Goal: Transaction & Acquisition: Purchase product/service

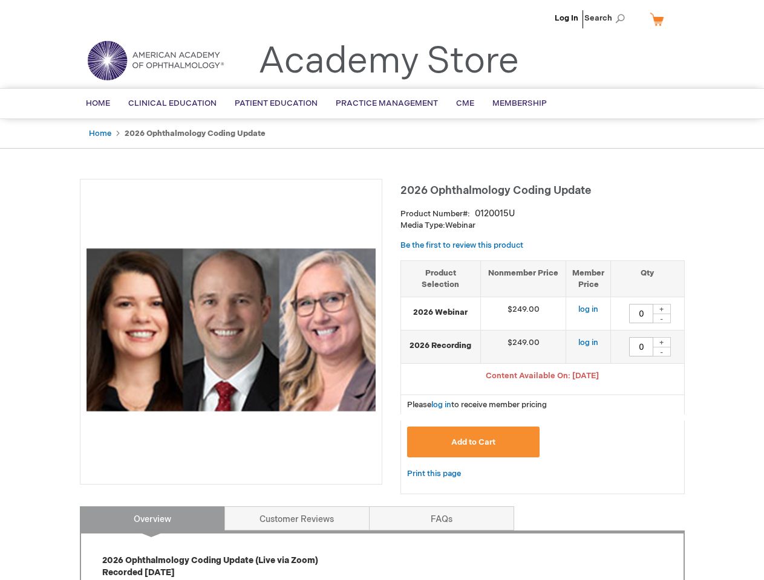
click at [382, 290] on div at bounding box center [231, 332] width 302 height 306
click at [608, 18] on span "Search" at bounding box center [607, 18] width 46 height 24
click at [542, 377] on span "Content Available On: [DATE]" at bounding box center [541, 376] width 113 height 10
click at [661, 309] on div "+" at bounding box center [661, 309] width 18 height 10
click at [661, 319] on div "-" at bounding box center [661, 319] width 18 height 10
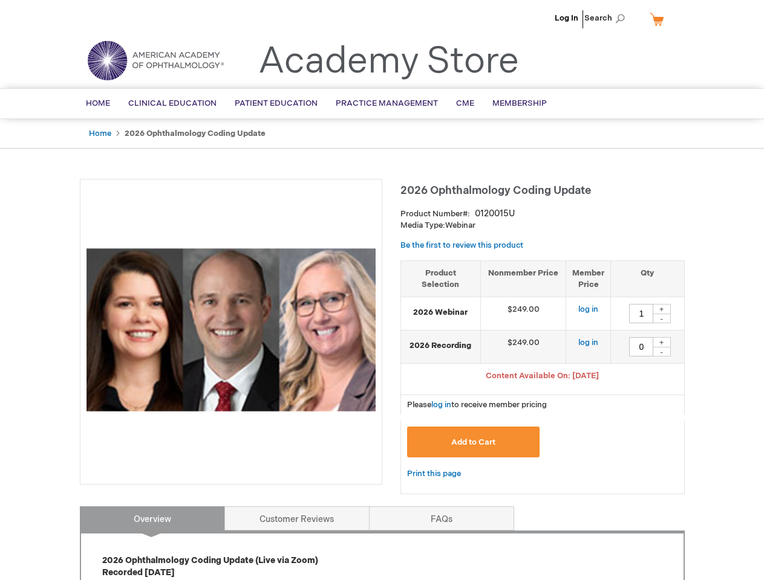
type input "0"
click at [661, 342] on div "+" at bounding box center [661, 342] width 18 height 10
click at [661, 352] on div "-" at bounding box center [661, 352] width 18 height 10
type input "0"
